Goal: Task Accomplishment & Management: Use online tool/utility

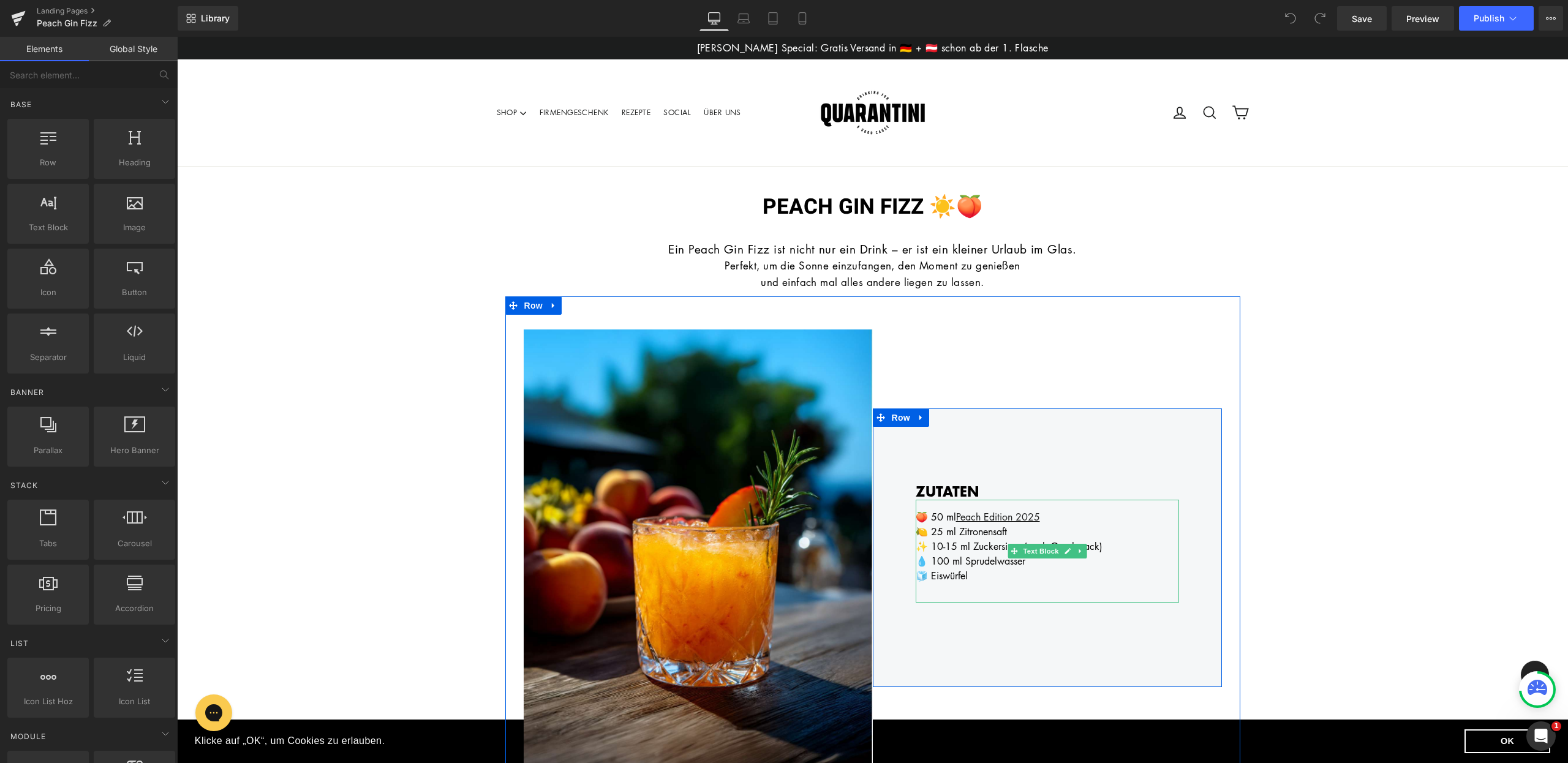
click at [937, 534] on div "🍋 25 ml Zitronensaft" at bounding box center [1047, 532] width 263 height 15
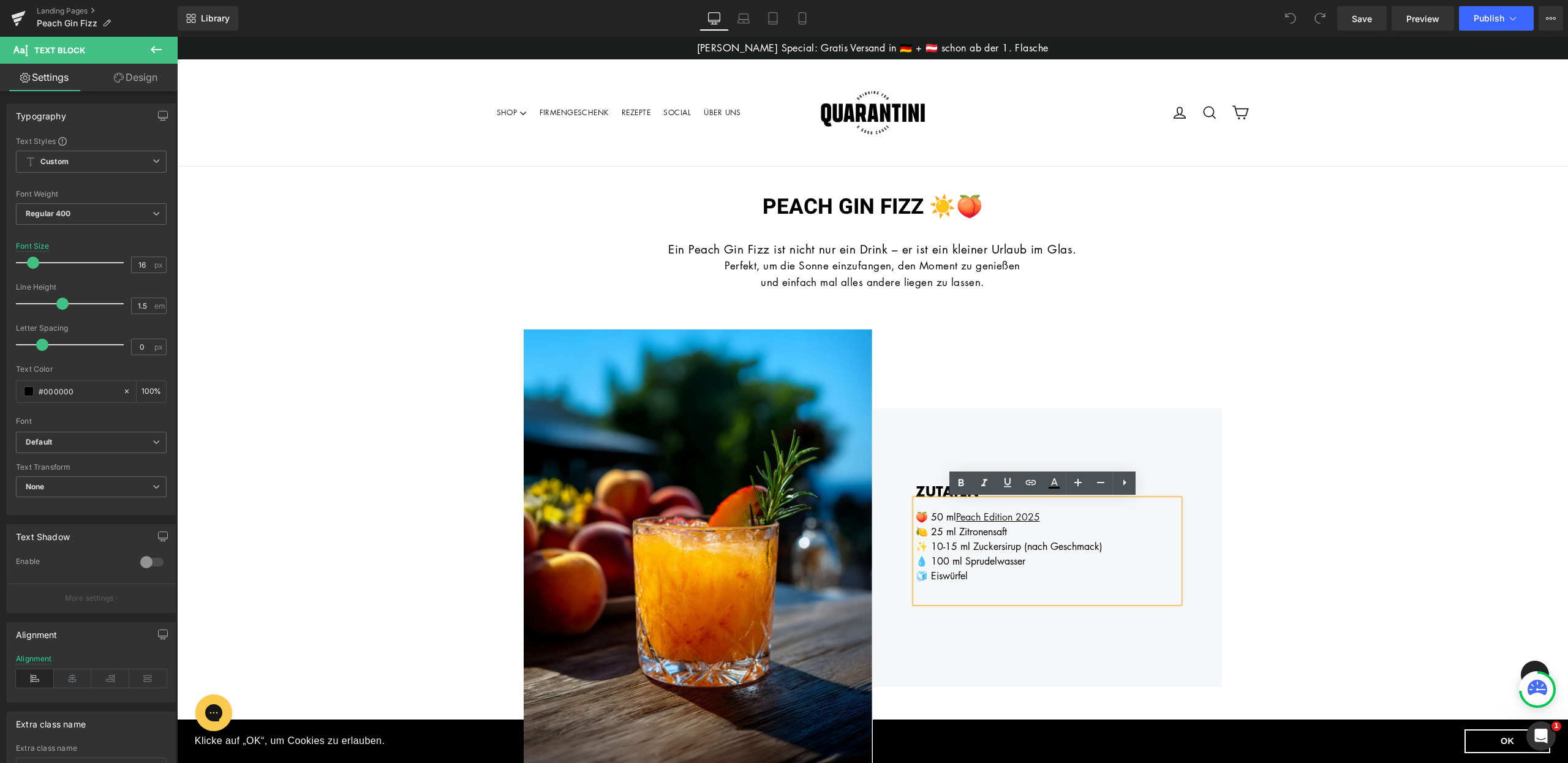
click at [937, 534] on div "🍋 25 ml Zitronensaft" at bounding box center [1047, 532] width 263 height 15
drag, startPoint x: 950, startPoint y: 547, endPoint x: 928, endPoint y: 547, distance: 22.0
click at [928, 547] on div "✨ 10-15 ml Zuckersirup (nach Geschmack)" at bounding box center [1047, 546] width 263 height 15
click at [1050, 518] on div "🍑 50 ml Peach Edition 2025" at bounding box center [1047, 517] width 263 height 15
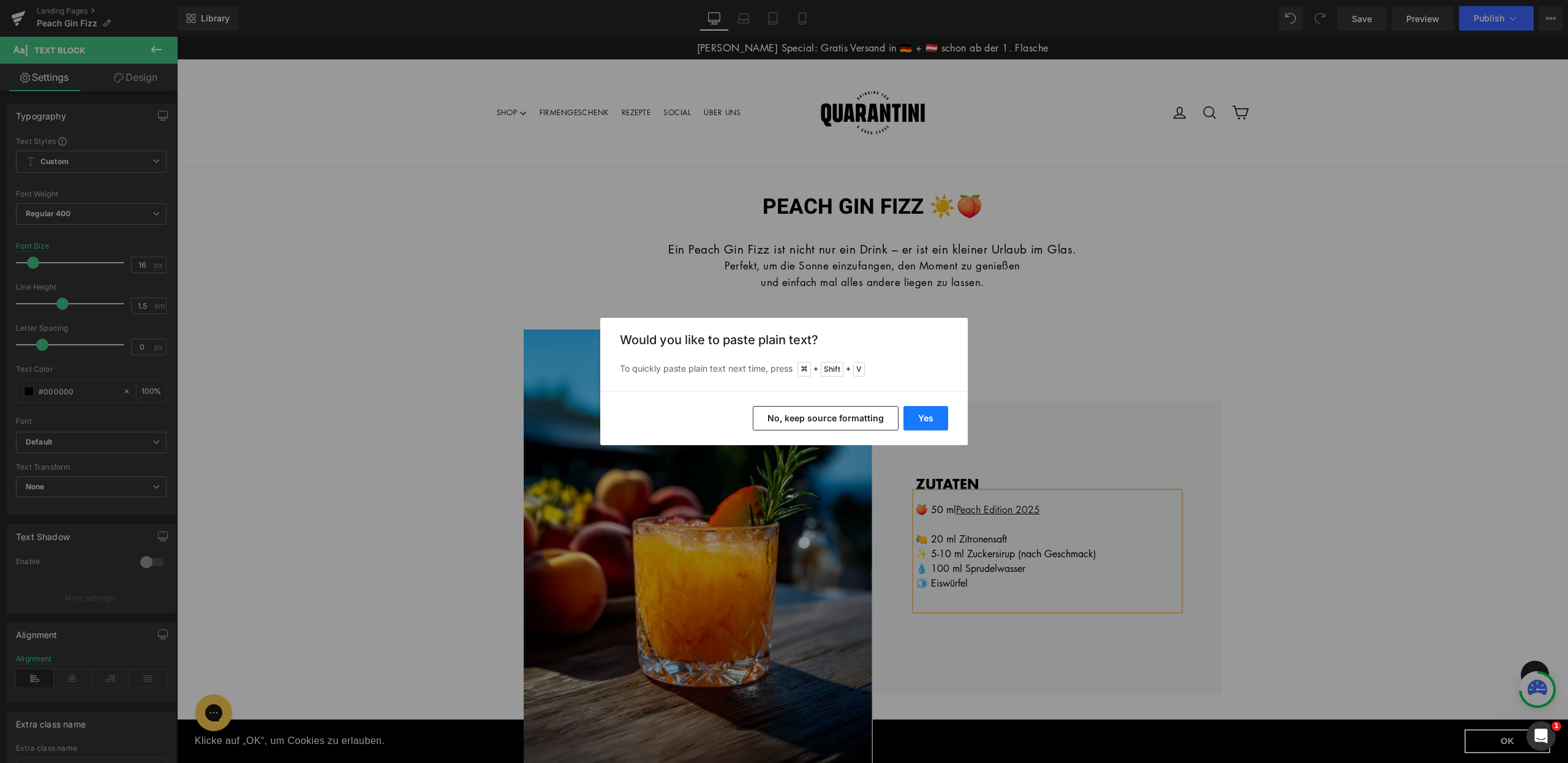
click at [936, 411] on button "Yes" at bounding box center [925, 417] width 44 height 24
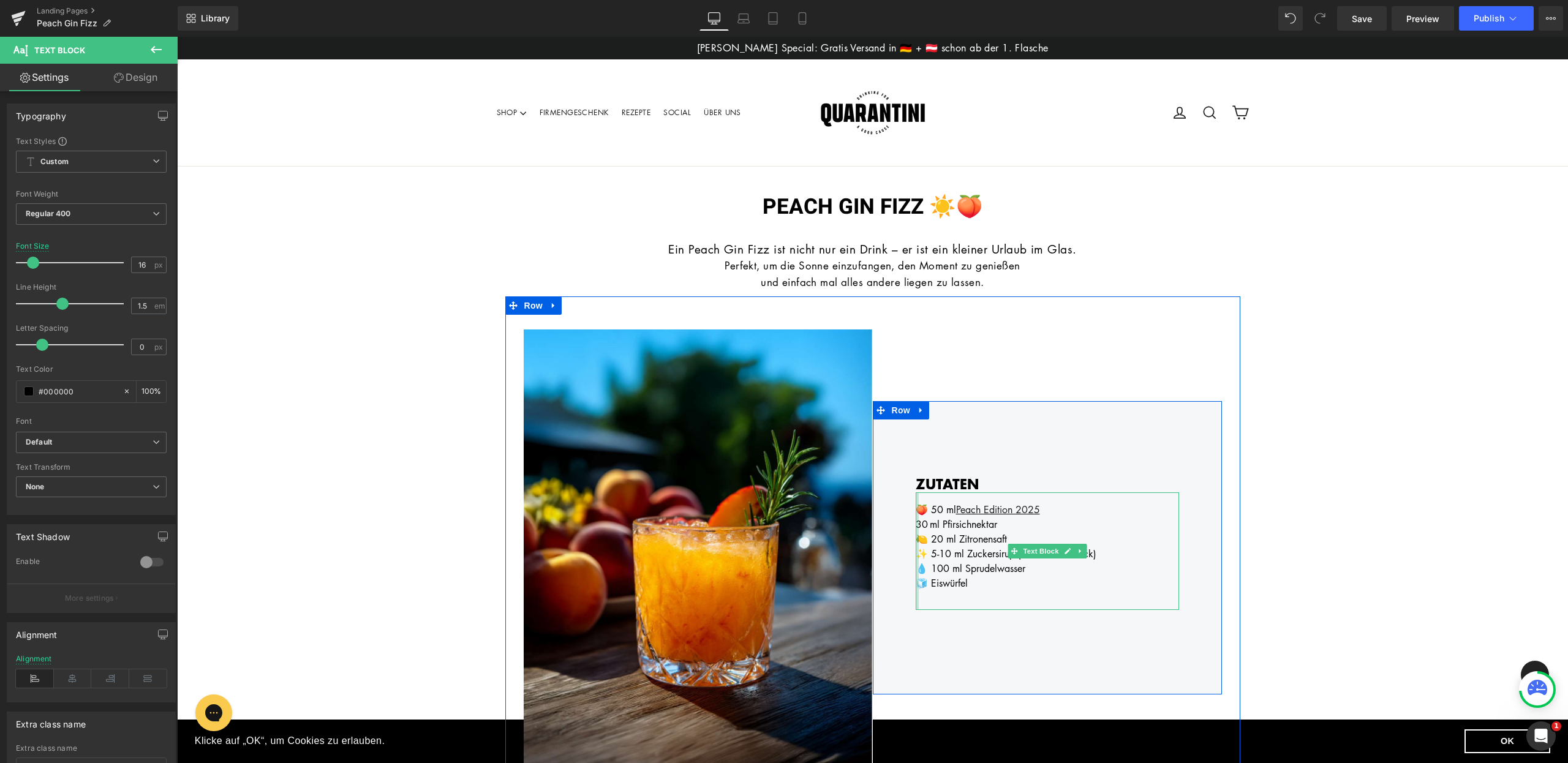
click at [916, 523] on div at bounding box center [916, 552] width 3 height 118
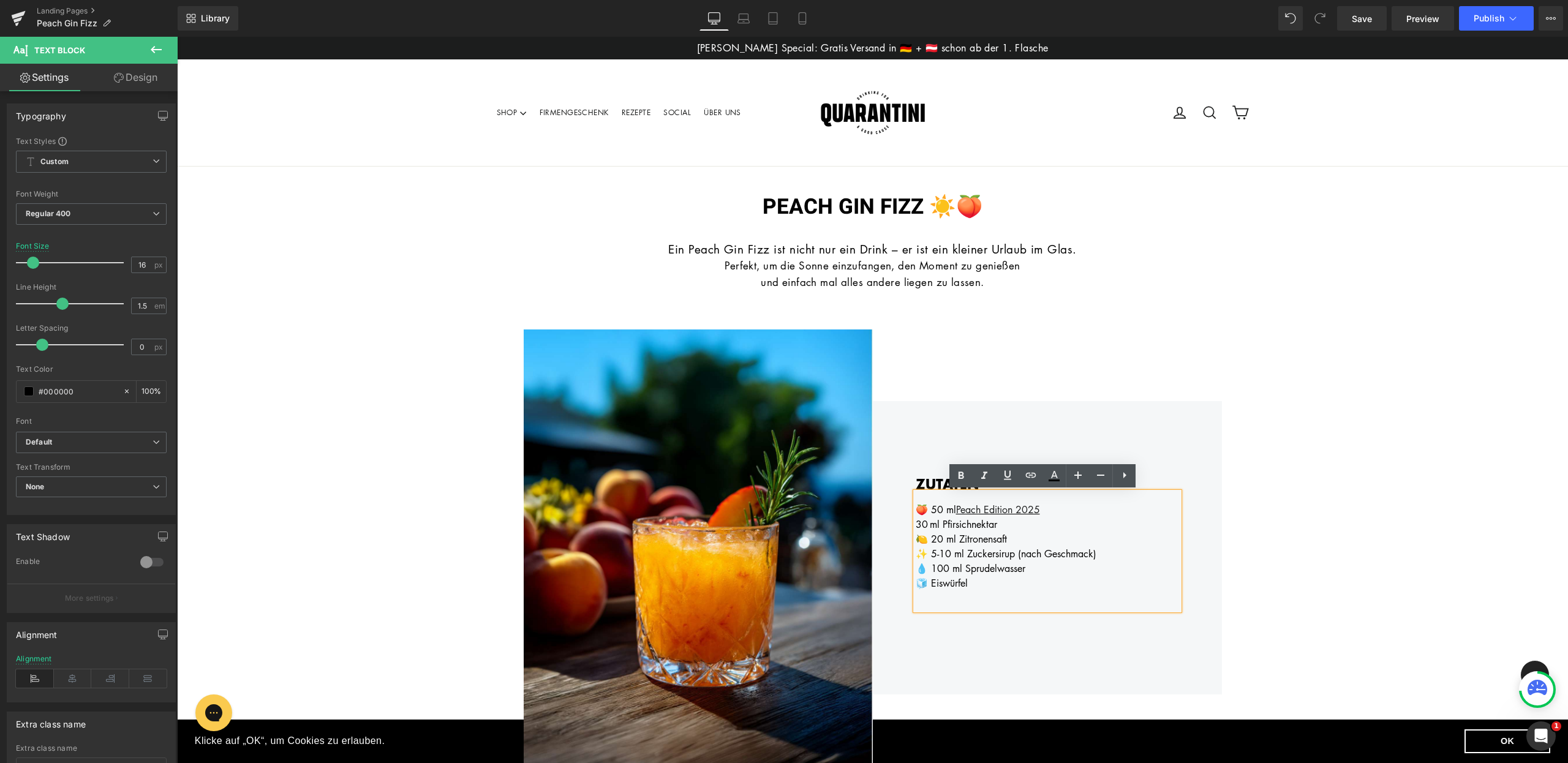
click at [916, 523] on div "30 ml Pfirsichnektar" at bounding box center [1047, 524] width 263 height 15
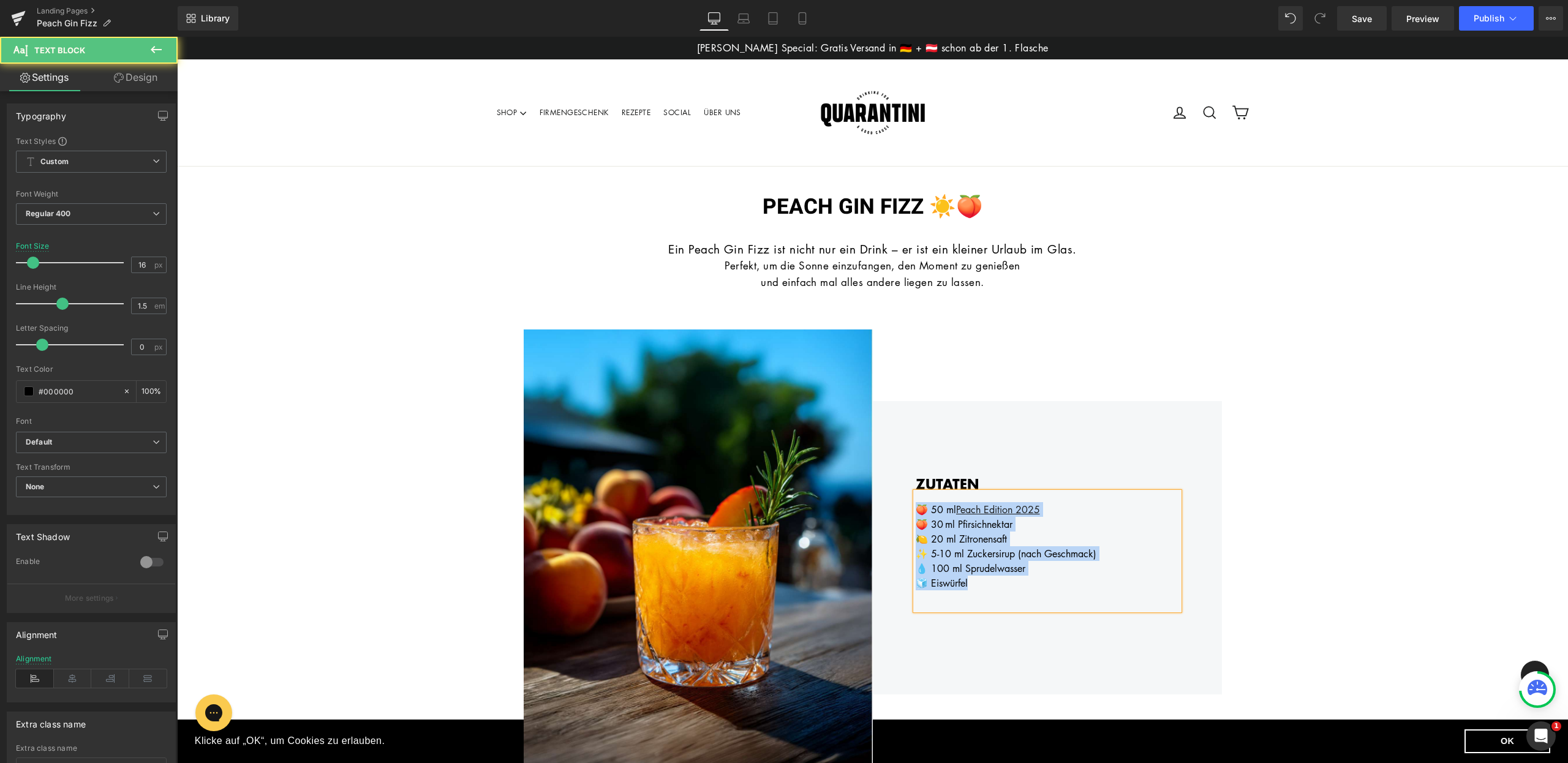
drag, startPoint x: 973, startPoint y: 588, endPoint x: 903, endPoint y: 511, distance: 104.1
click at [903, 511] on div "ZUTATEN Heading 🍑 50 ml Peach Edition 2025 🍑 30 ml Pfirsichnektar 🍋 20 ml Zitro…" at bounding box center [1047, 547] width 349 height 293
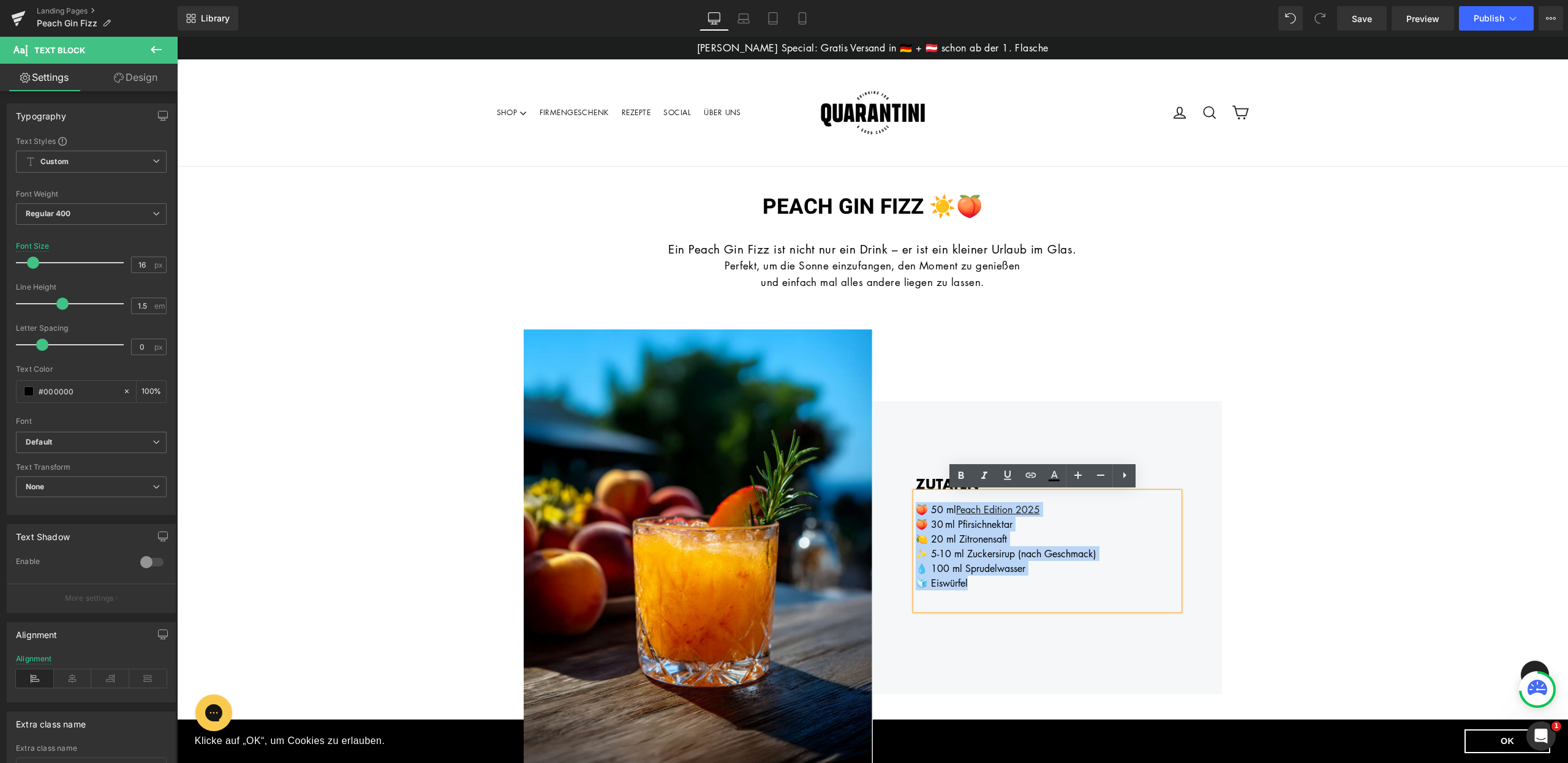
copy div "🍑 50 ml Peach Edition 2025 🍑 30 ml Pfirsichnektar 🍋 20 ml Zitronensaft ✨ 5-10 m…"
click at [1036, 631] on div "ZUTATEN Heading 🍑 50 ml Peach Edition 2025 🍑 30 ml Pfirsichnektar 🍋 20 ml Zitro…" at bounding box center [1047, 547] width 349 height 293
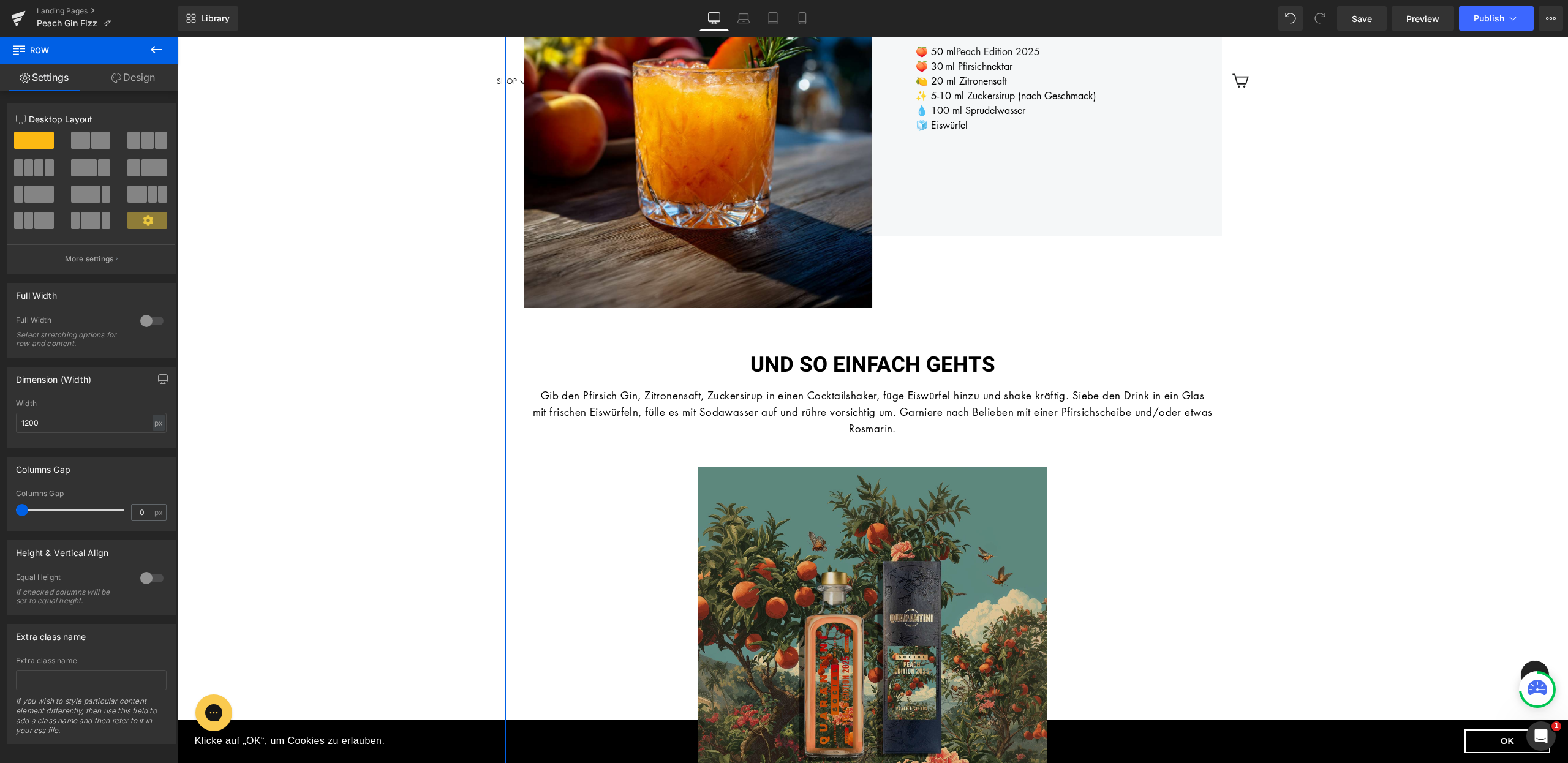
scroll to position [399, 0]
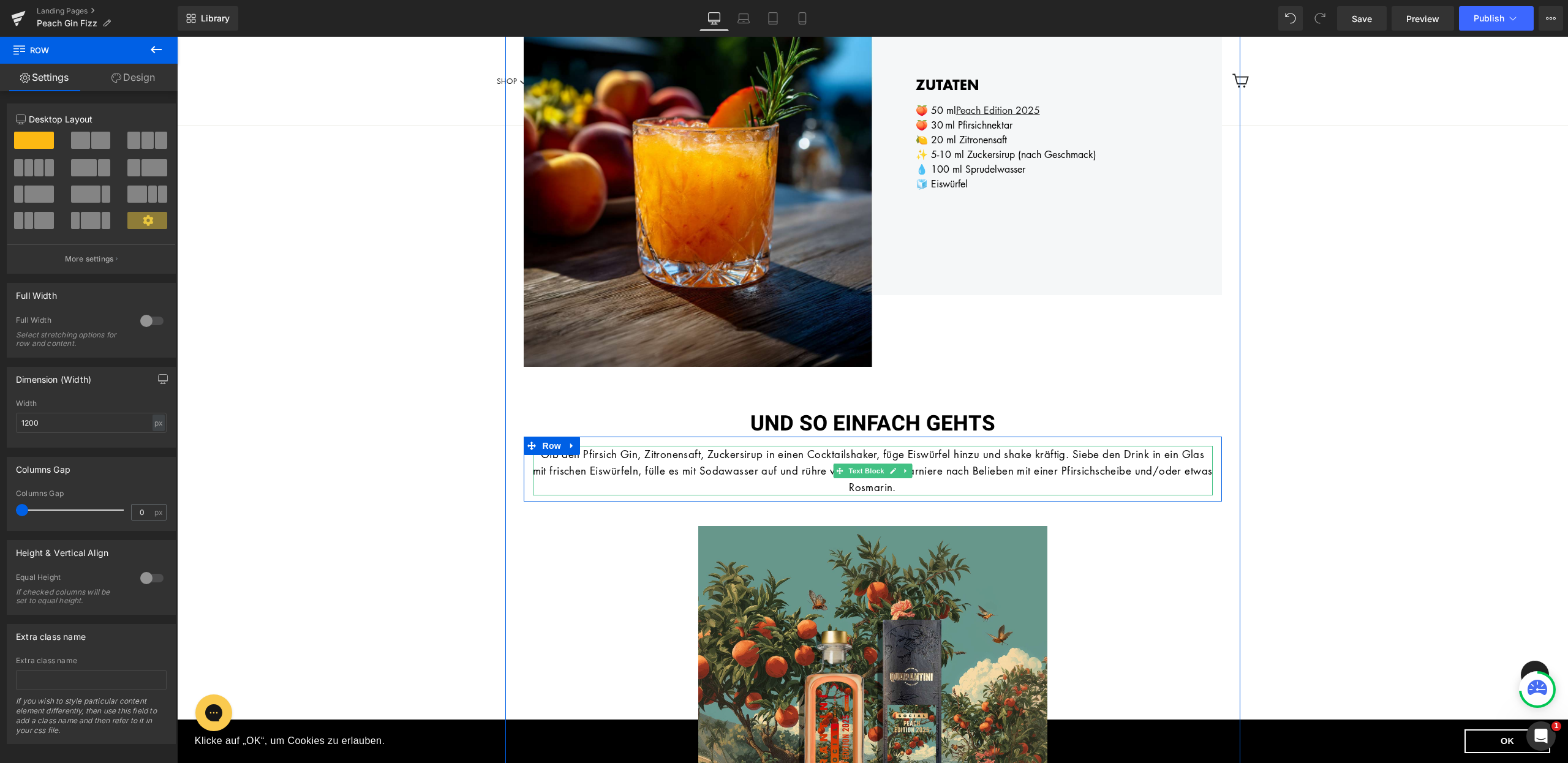
click at [641, 456] on font "Gib den Pfirsich Gin, Zitronensaft, Zuckersirup in einen Cocktailshaker, füge E…" at bounding box center [872, 471] width 680 height 47
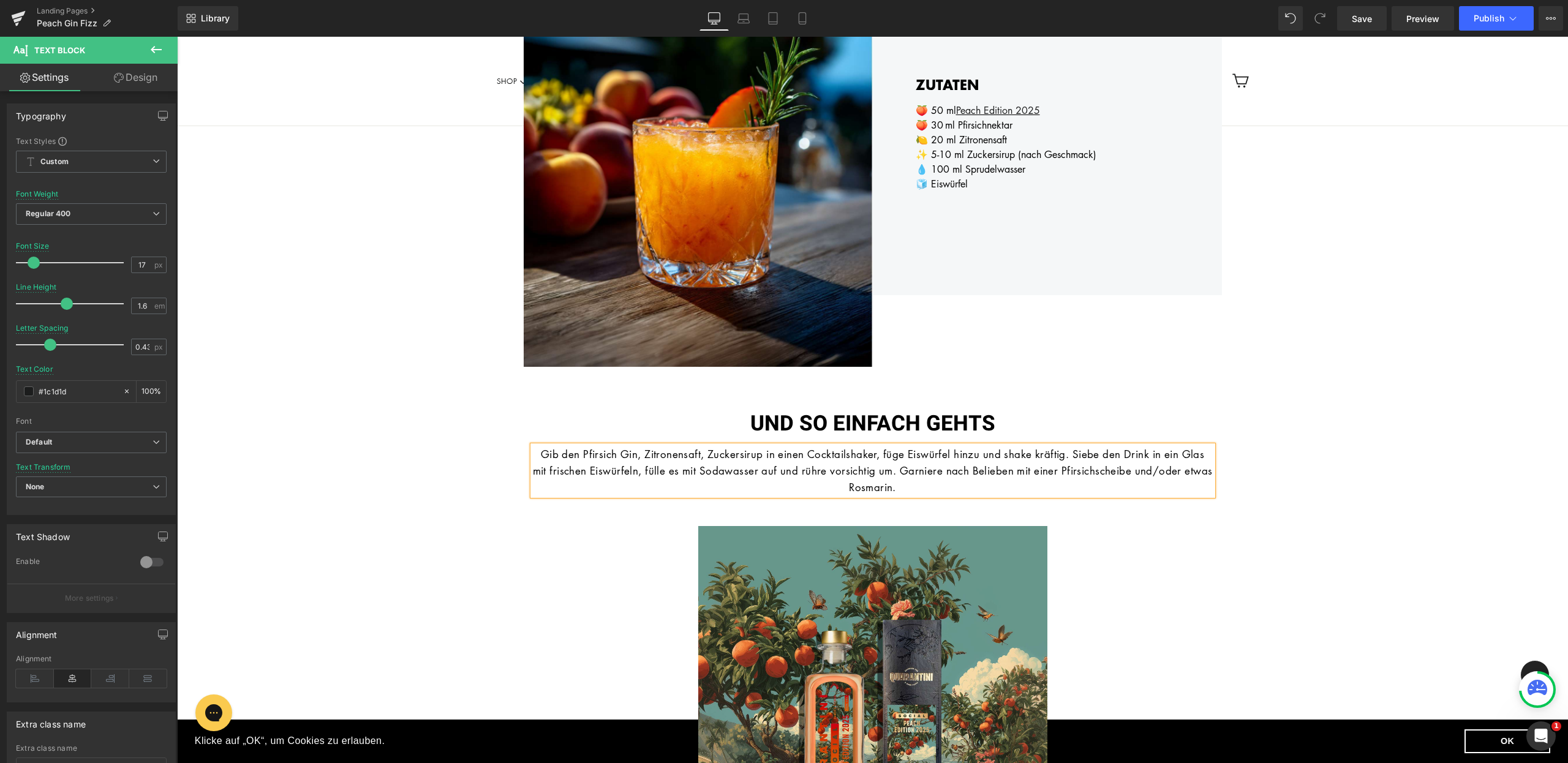
click at [641, 456] on font "Gib den Pfirsich Gin, Zitronensaft, Zuckersirup in einen Cocktailshaker, füge E…" at bounding box center [872, 471] width 680 height 47
click at [632, 458] on font "Gib den Pfirsich Gin,Pfirsich Nektar, Zitronensaft, Zuckersirup in einen Cockta…" at bounding box center [872, 471] width 652 height 47
click at [808, 18] on icon at bounding box center [801, 17] width 12 height 12
type input "100"
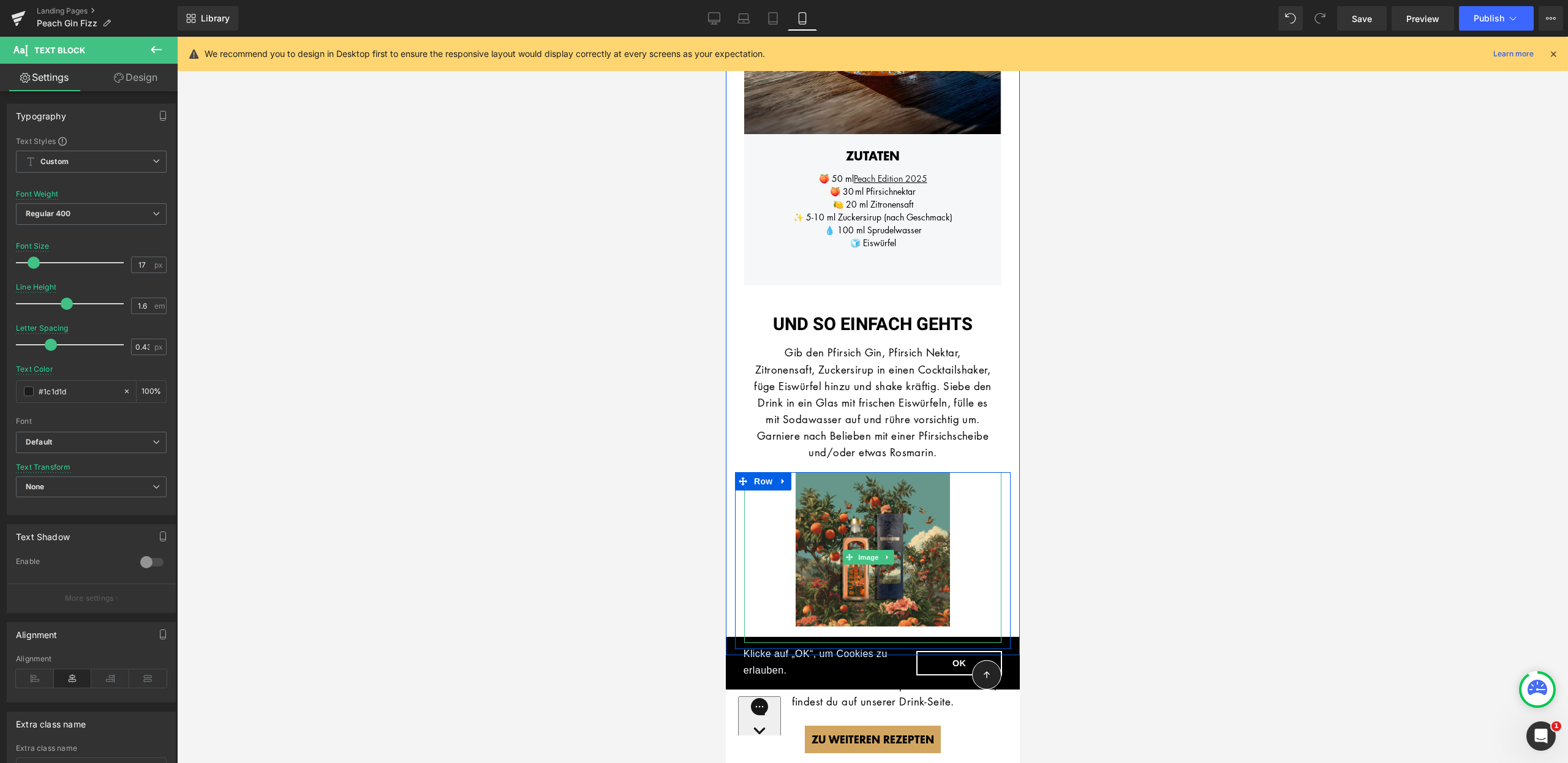
scroll to position [423, 0]
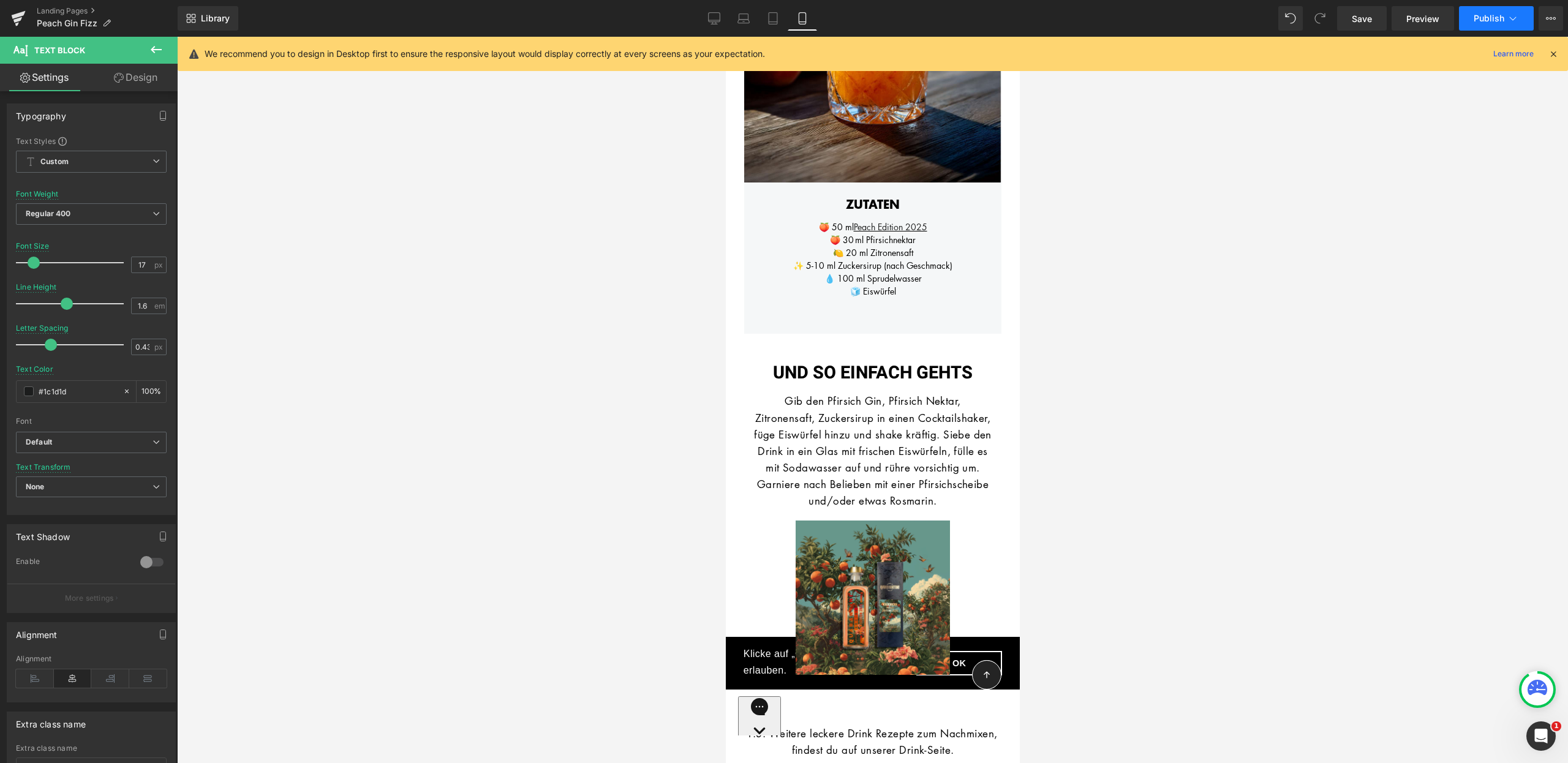
click at [1479, 20] on span "Publish" at bounding box center [1489, 18] width 31 height 10
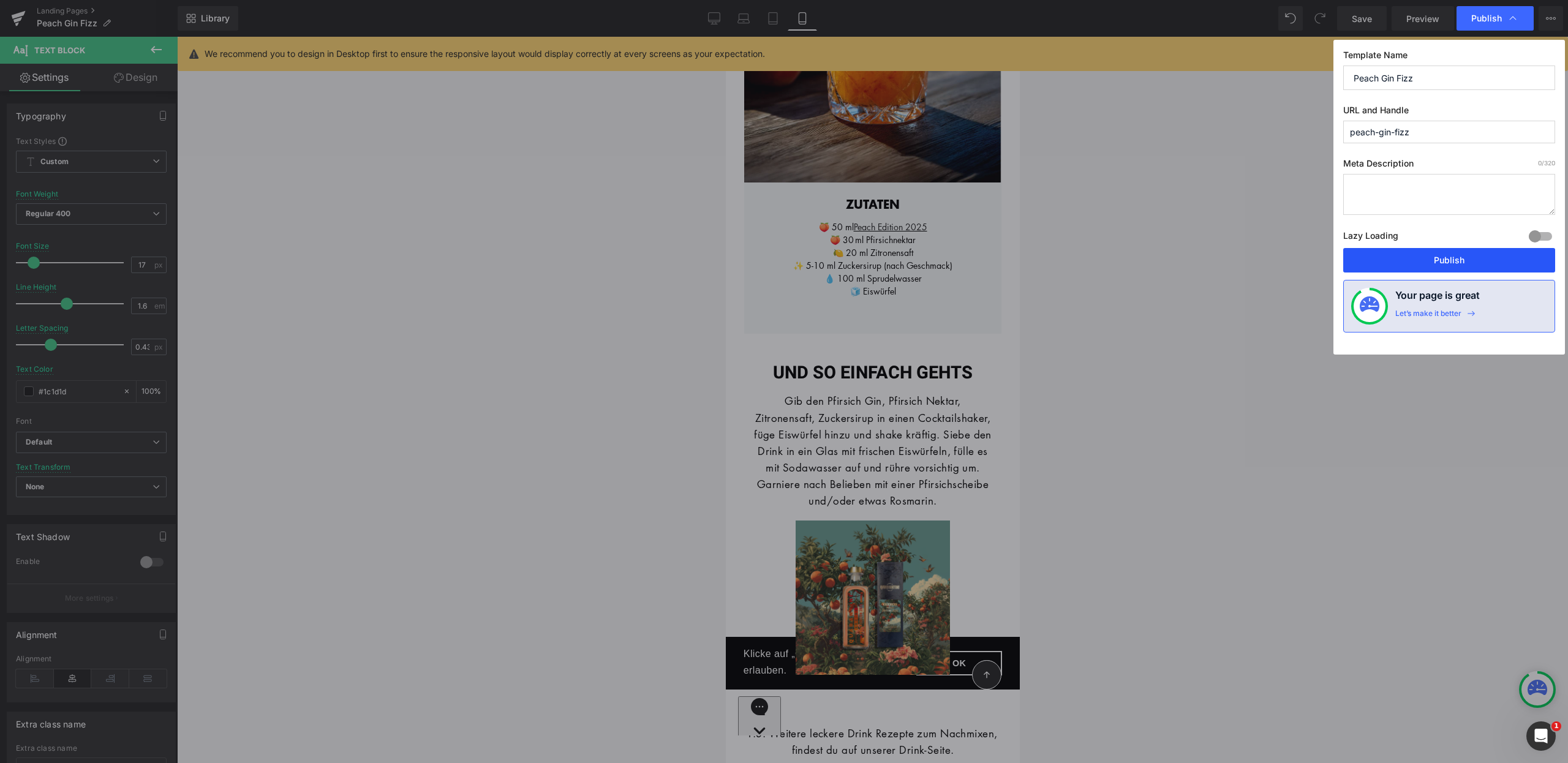
click at [1465, 254] on button "Publish" at bounding box center [1449, 259] width 212 height 24
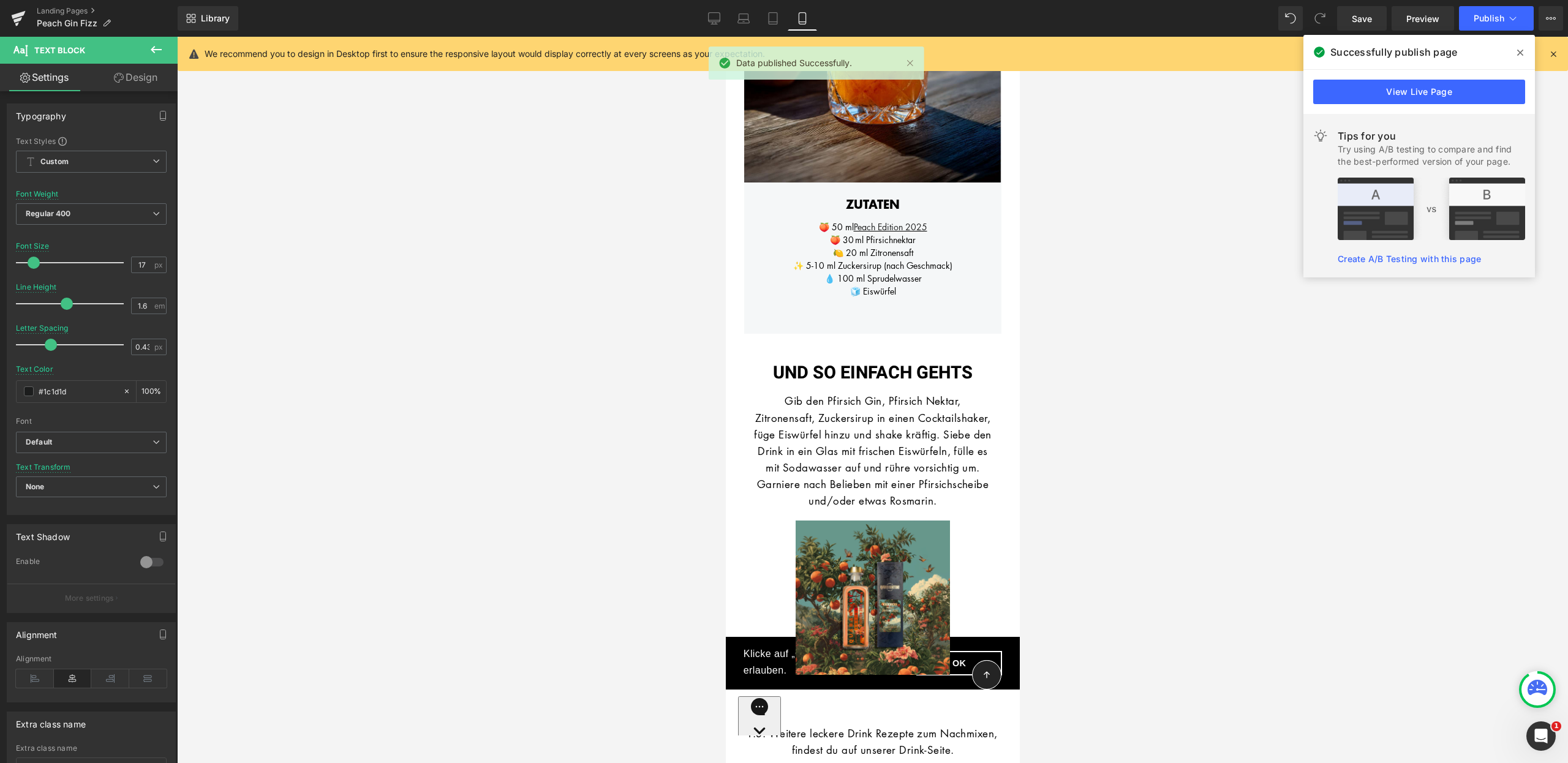
click at [1523, 54] on icon at bounding box center [1520, 53] width 6 height 6
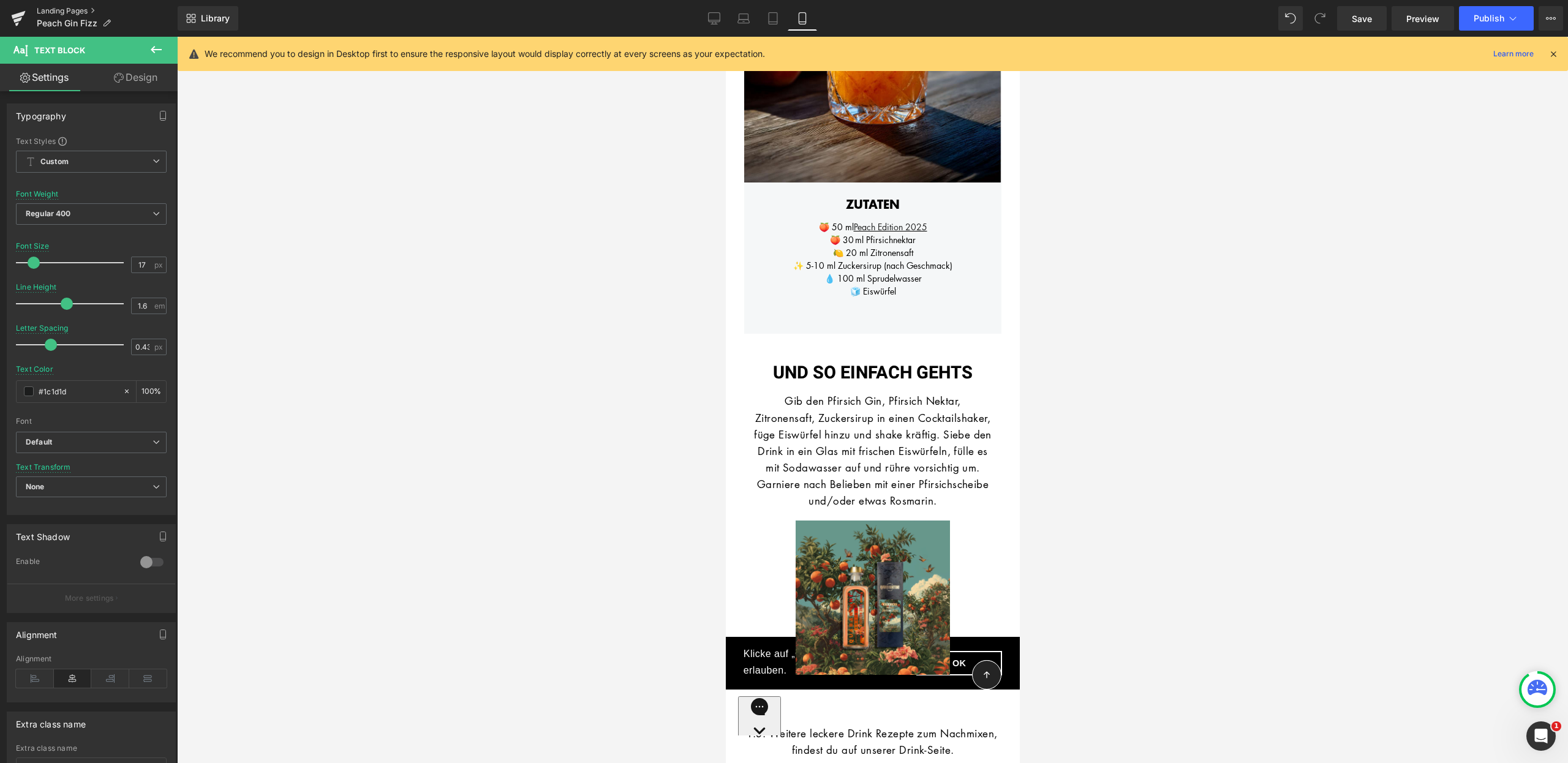
click at [93, 12] on link "Landing Pages" at bounding box center [106, 11] width 141 height 10
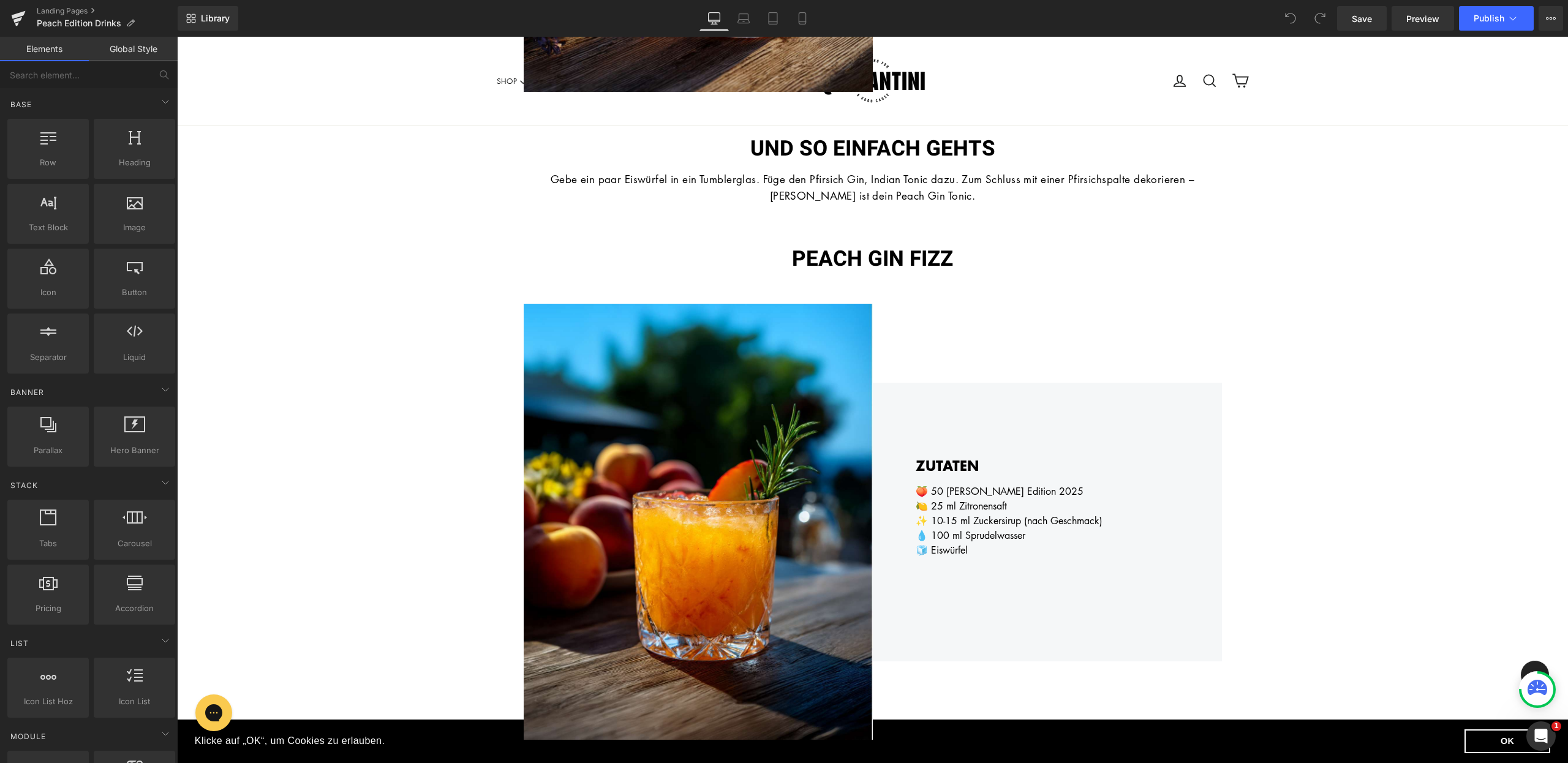
scroll to position [1396, 0]
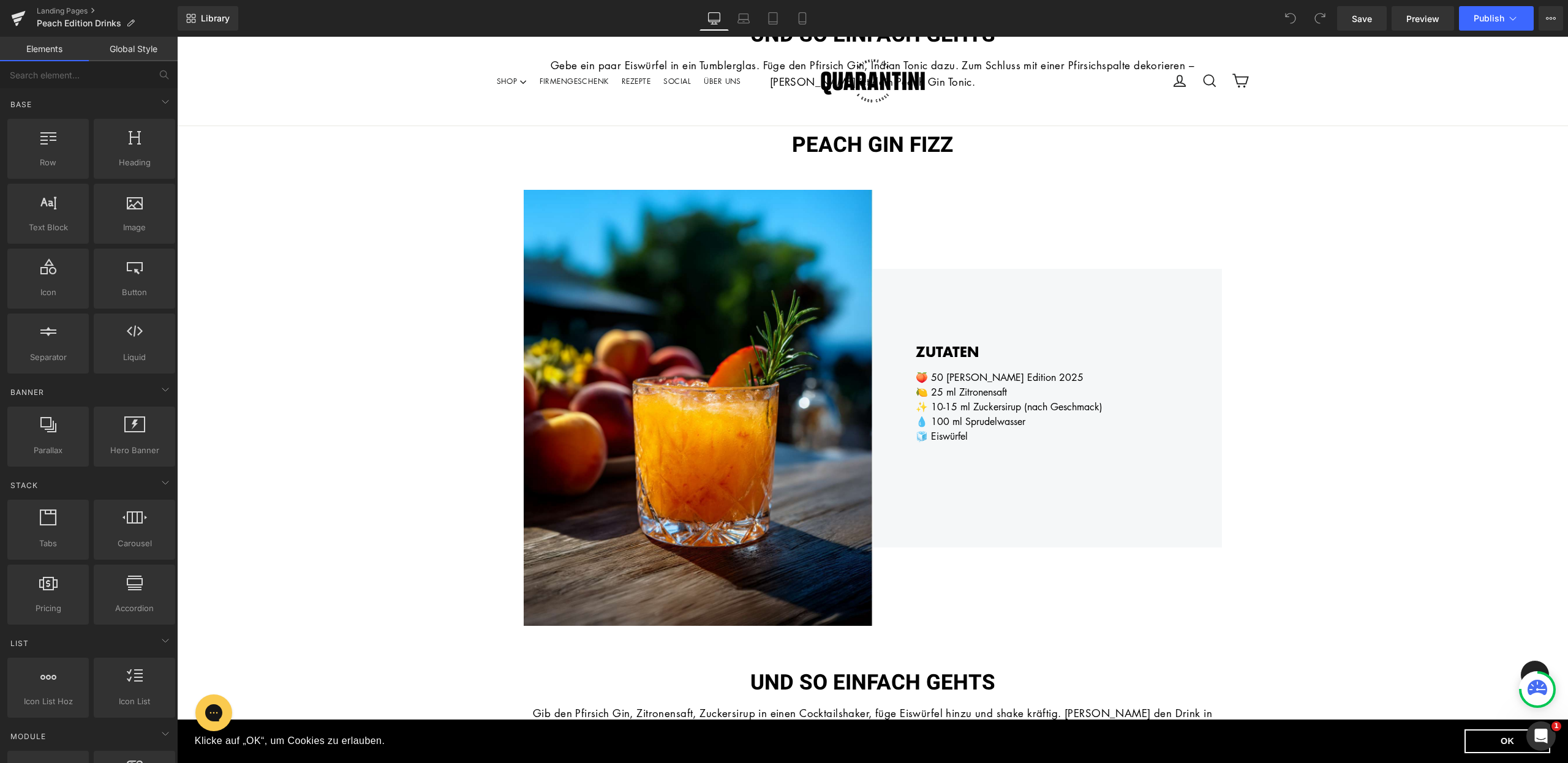
click at [950, 455] on div "🍑 50 ml Peach Edition 2025 🍋 25 ml Zitronensaft ✨ 10-15 ml Zuckersirup (nach Ge…" at bounding box center [1047, 411] width 263 height 103
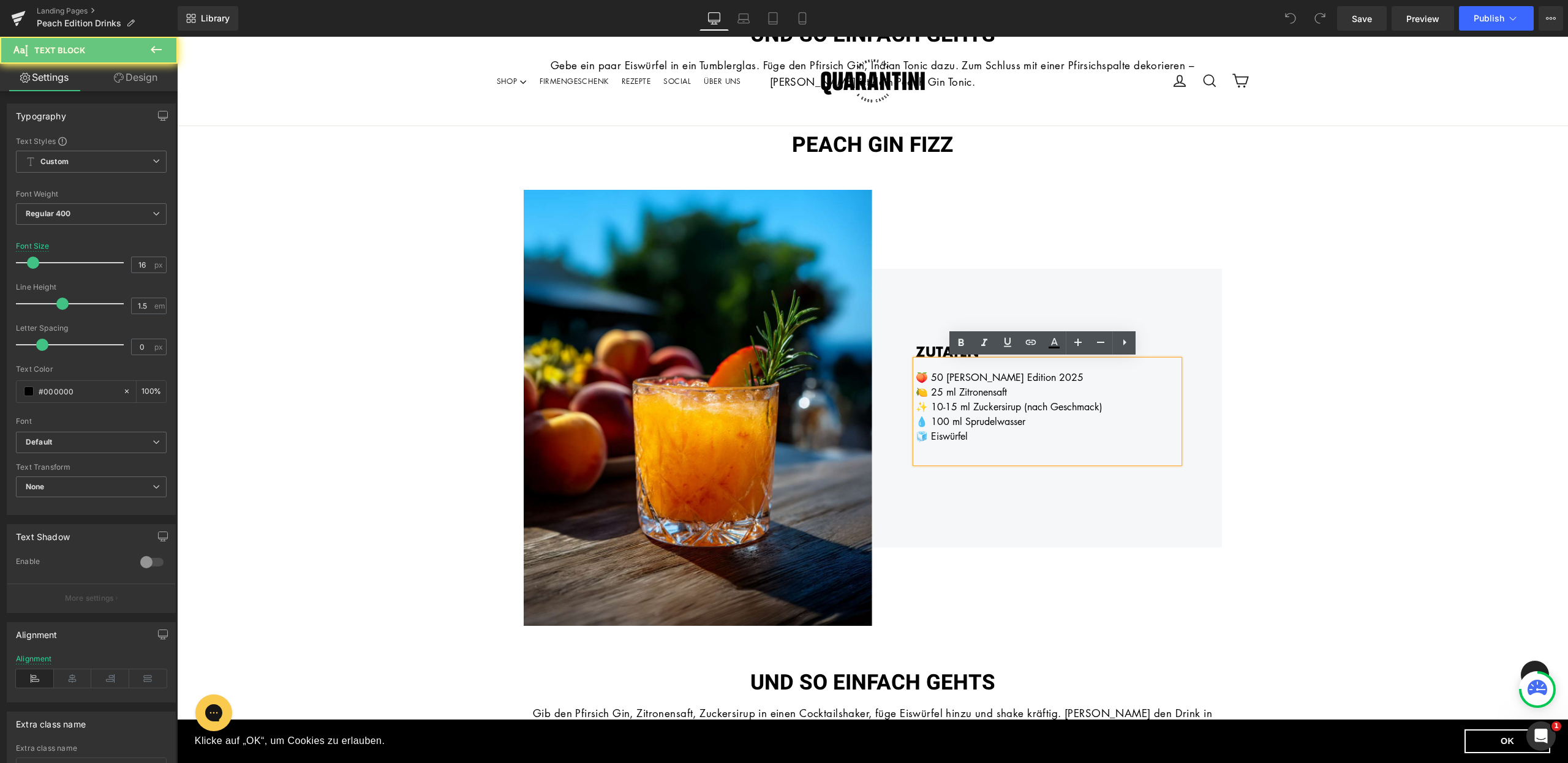
click at [971, 438] on div "🧊 Eiswürfel" at bounding box center [1047, 435] width 263 height 15
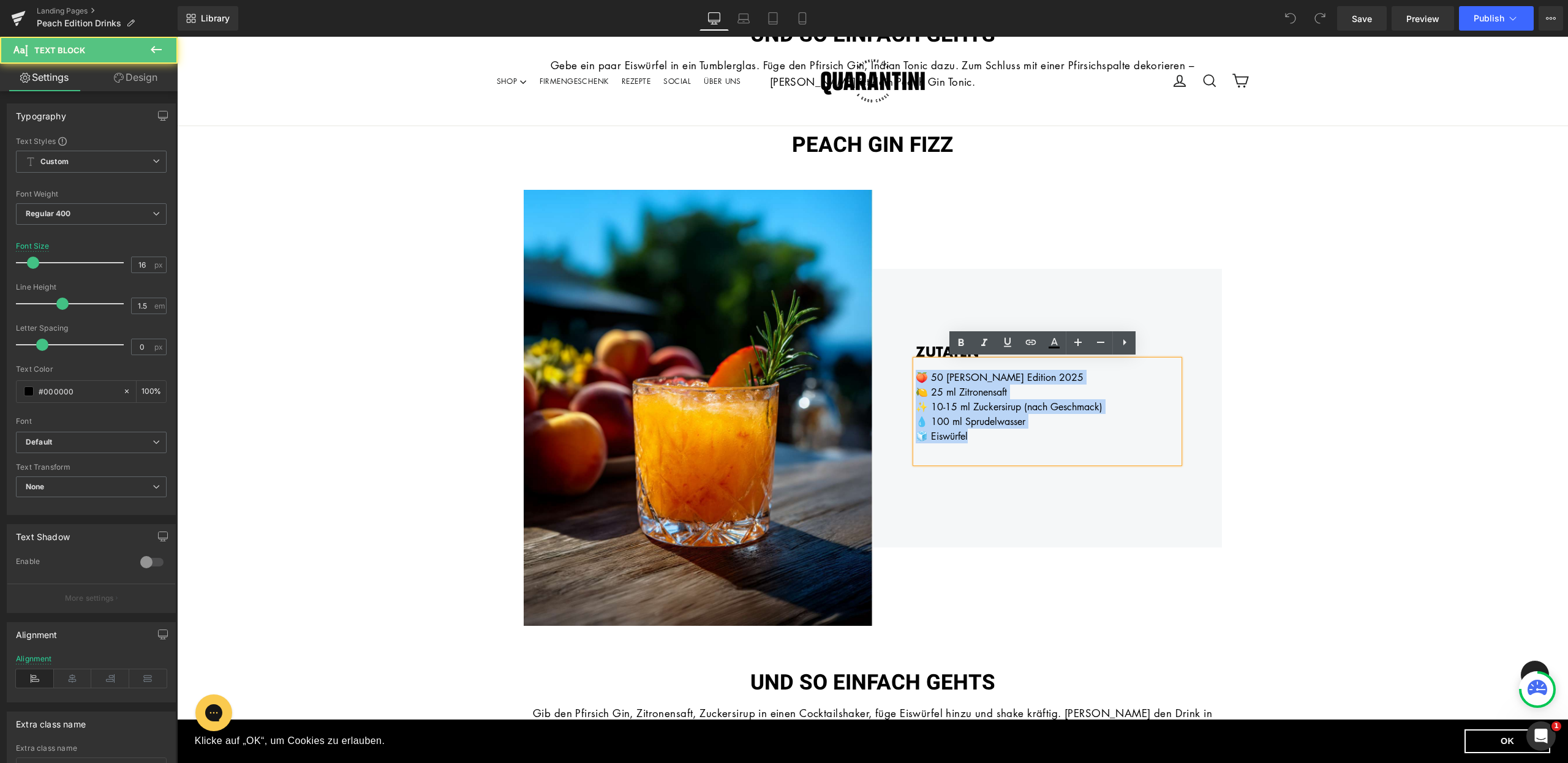
drag, startPoint x: 965, startPoint y: 436, endPoint x: 912, endPoint y: 376, distance: 80.1
click at [916, 376] on div "🍑 50 ml Peach Edition 2025 🍋 25 ml Zitronensaft ✨ 10-15 ml Zuckersirup (nach Ge…" at bounding box center [1047, 411] width 263 height 103
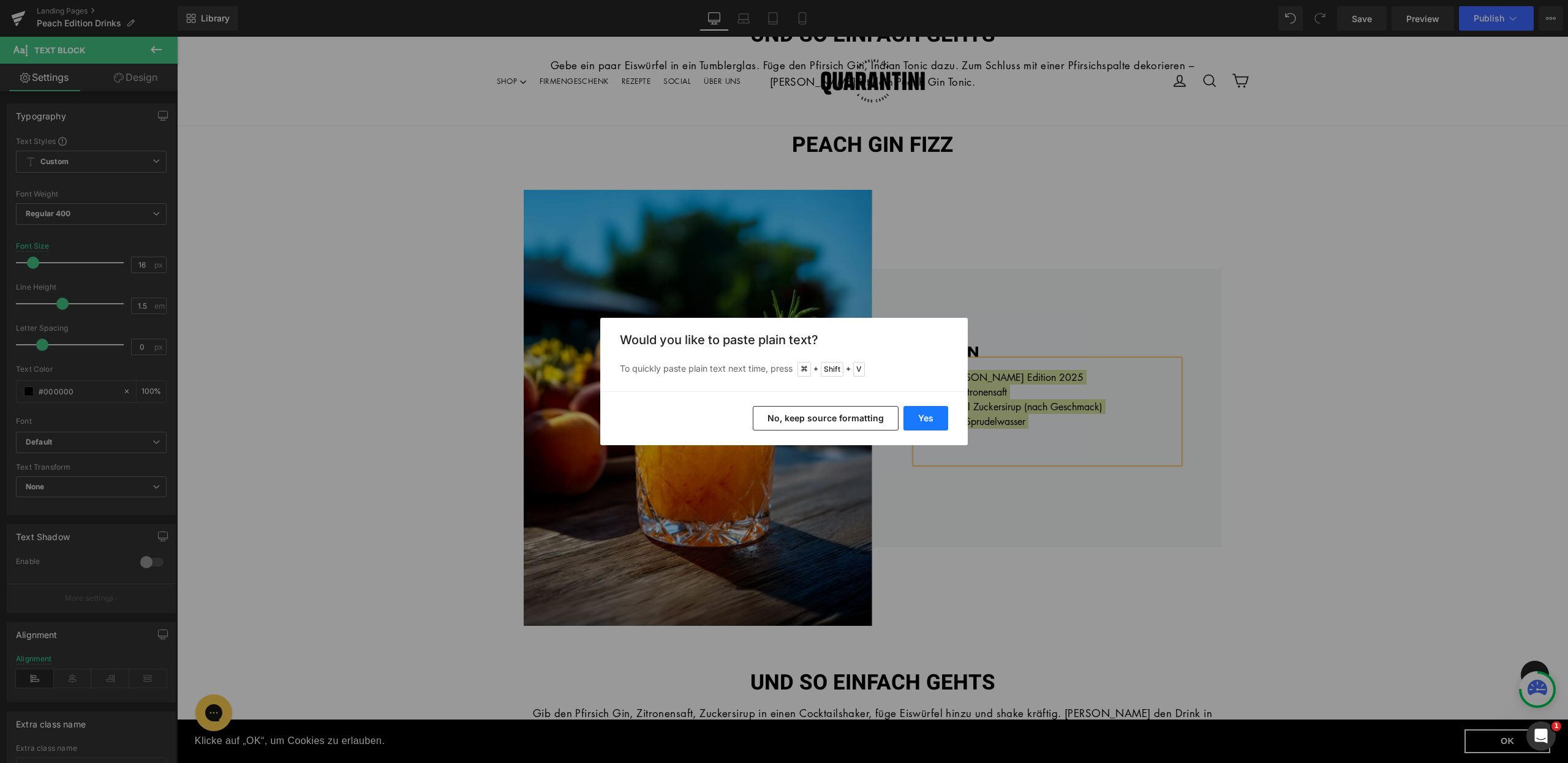
click at [920, 416] on button "Yes" at bounding box center [925, 417] width 44 height 24
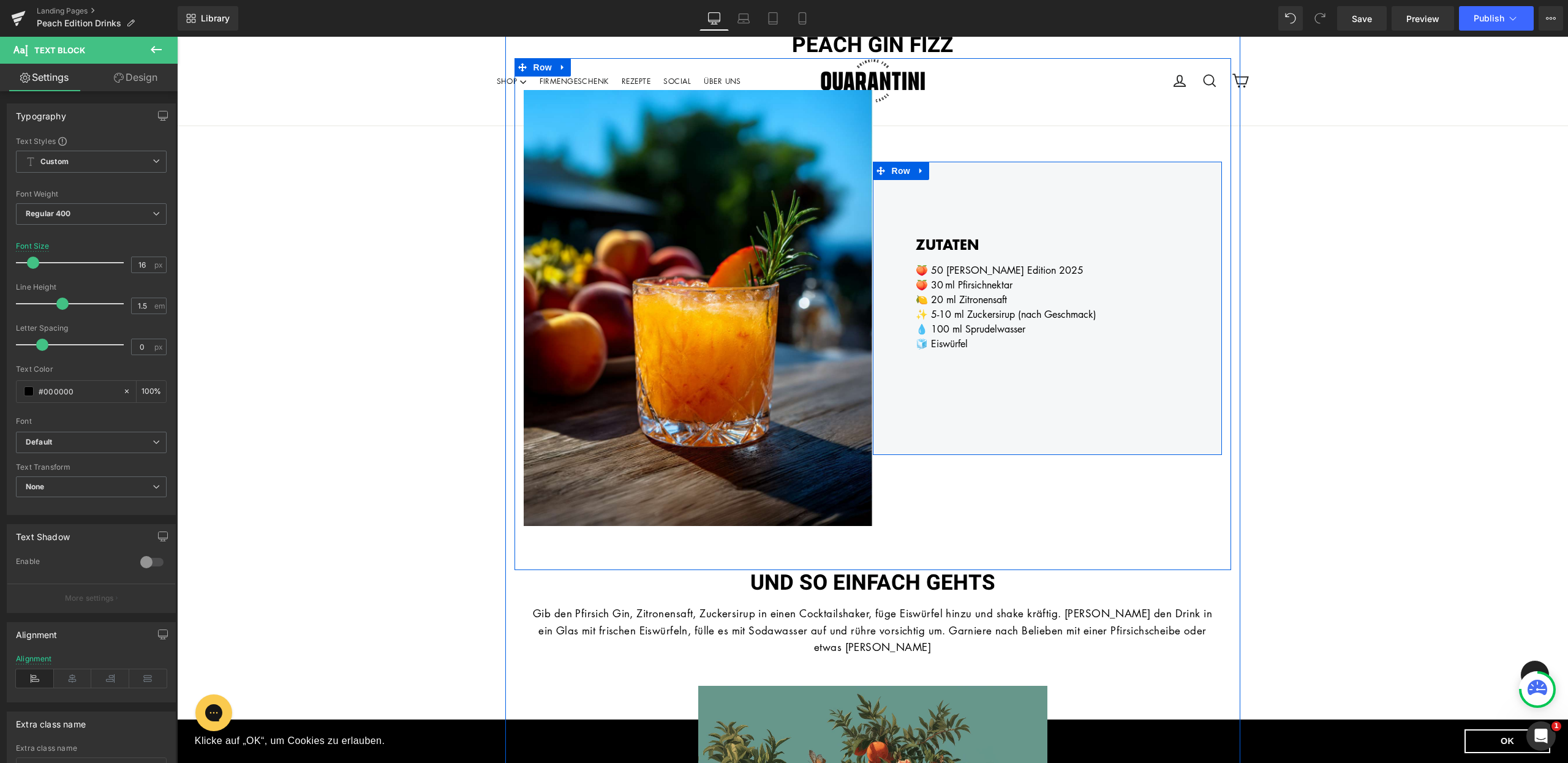
scroll to position [1771, 0]
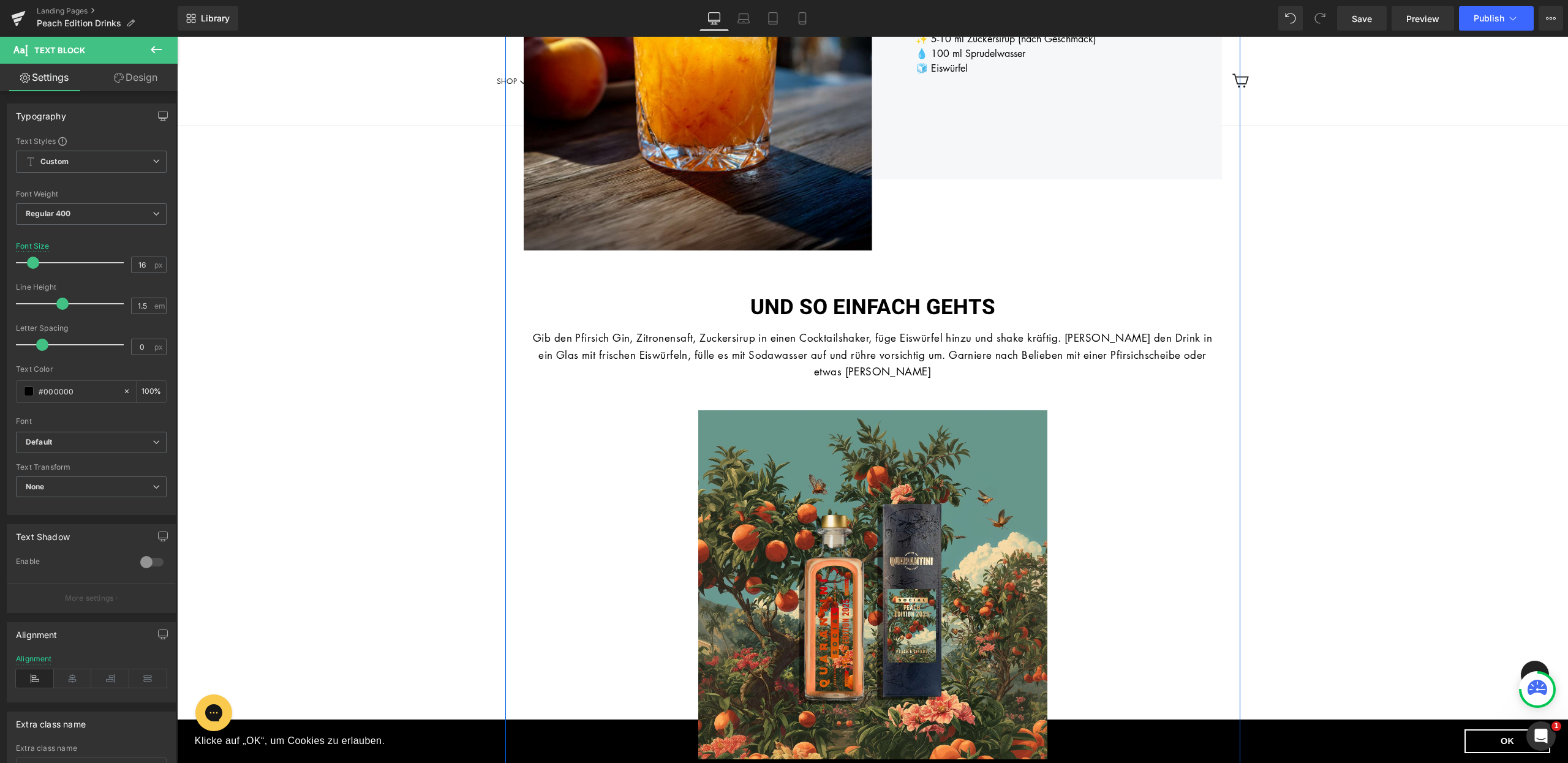
click at [645, 342] on font "Gib den Pfirsich Gin, Zitronensaft, Zuckersirup in einen Cocktailshaker, füge E…" at bounding box center [872, 354] width 679 height 47
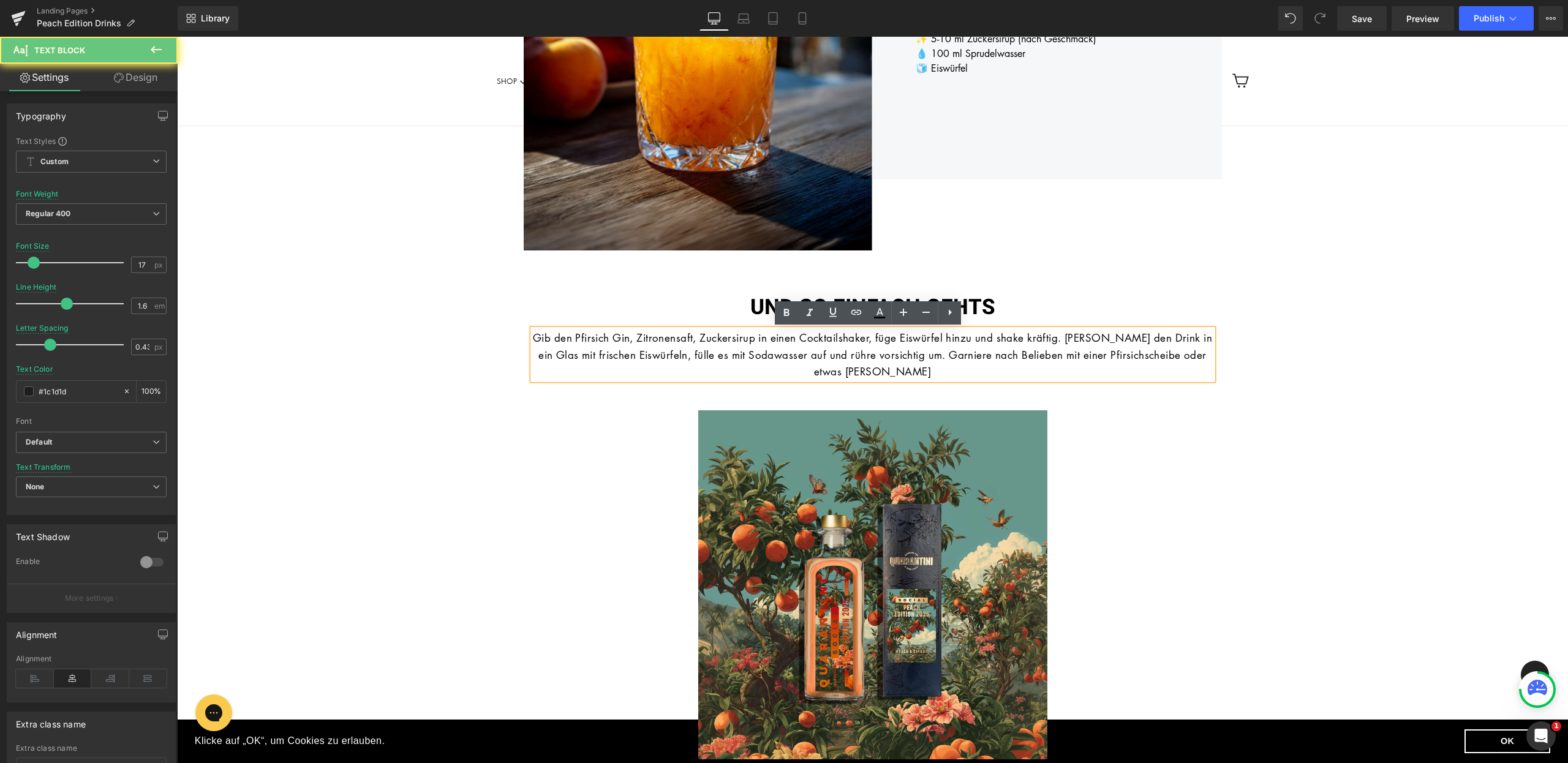
click at [642, 339] on font "Gib den Pfirsich Gin, Zitronensaft, Zuckersirup in einen Cocktailshaker, füge E…" at bounding box center [872, 354] width 679 height 47
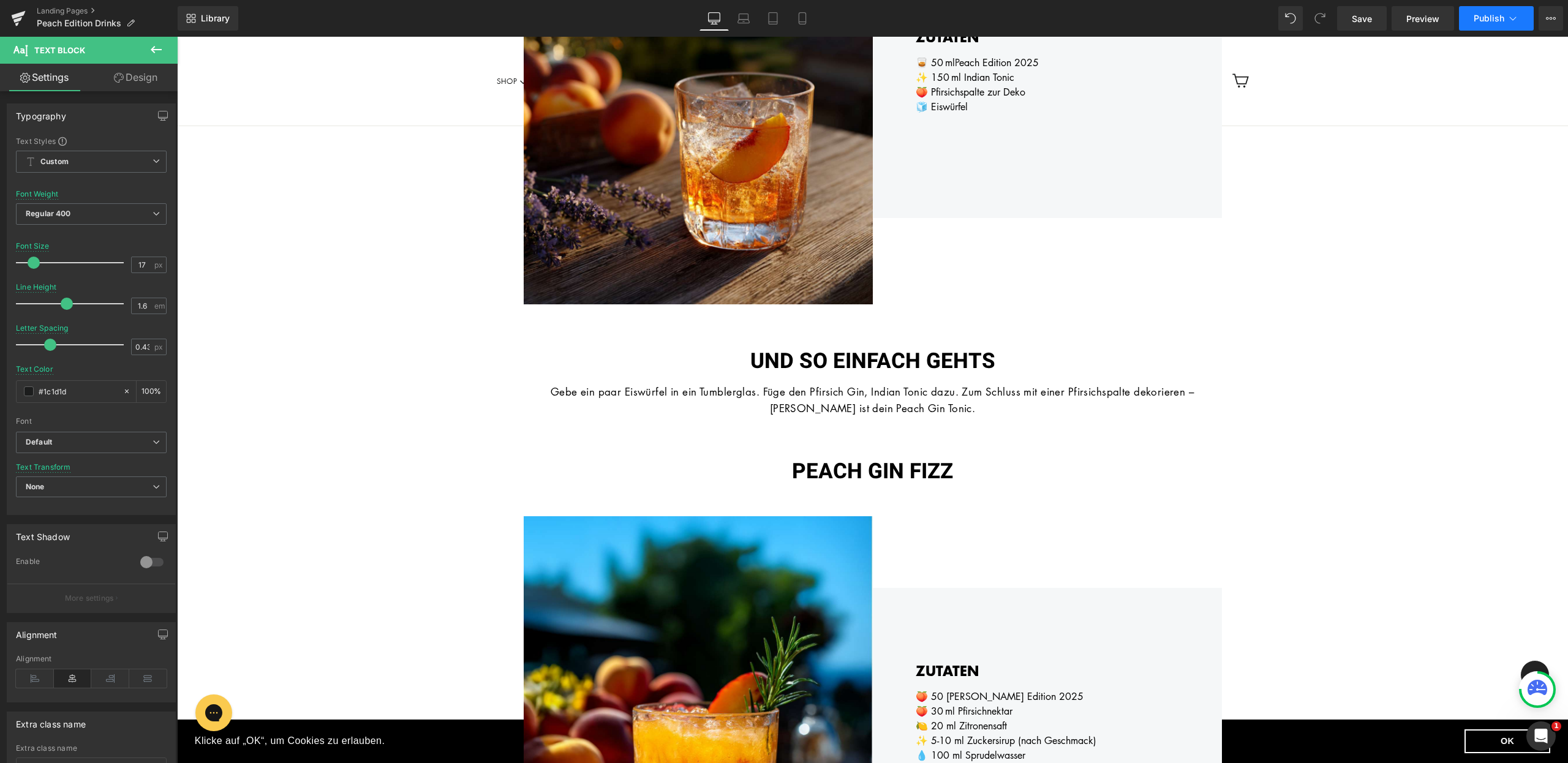
click at [1505, 25] on button "Publish" at bounding box center [1496, 18] width 74 height 24
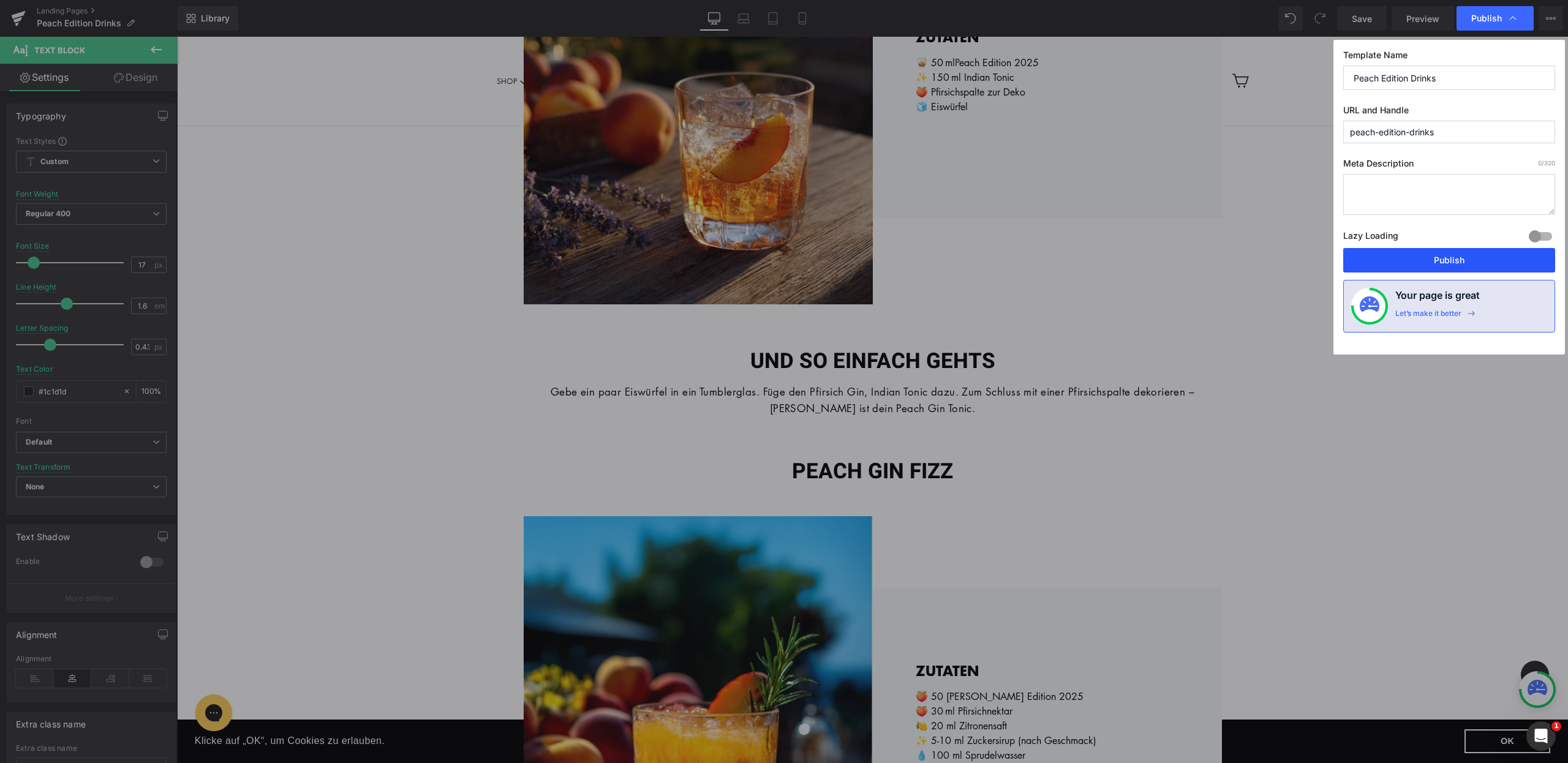
click at [1443, 253] on button "Publish" at bounding box center [1449, 259] width 212 height 24
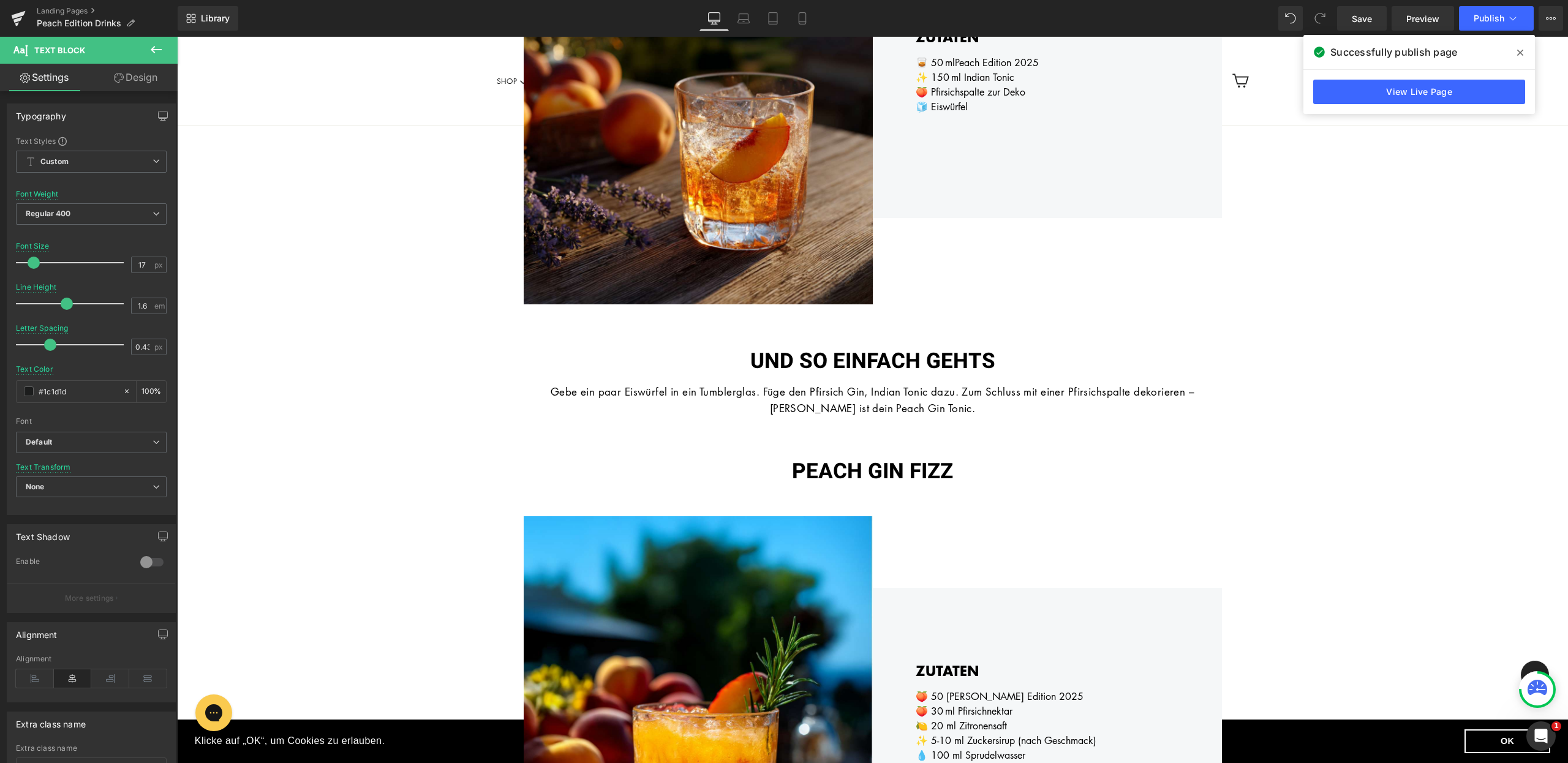
click at [1524, 46] on span at bounding box center [1520, 53] width 20 height 20
click at [87, 10] on link "Landing Pages" at bounding box center [106, 11] width 141 height 10
